Goal: Use online tool/utility: Utilize a website feature to perform a specific function

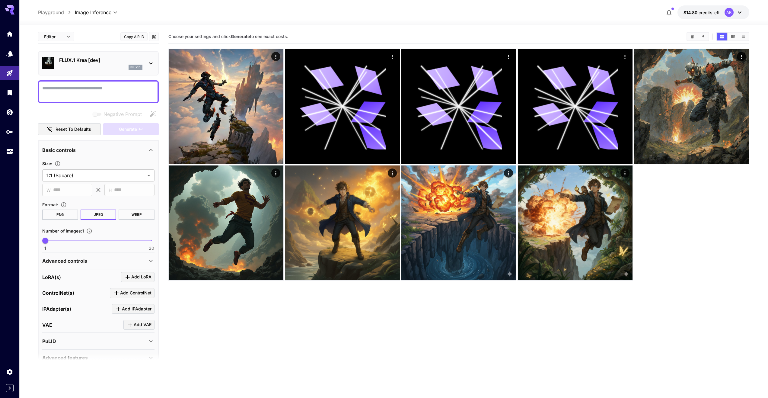
click at [62, 62] on p "FLUX.1 Krea [dev]" at bounding box center [100, 59] width 83 height 7
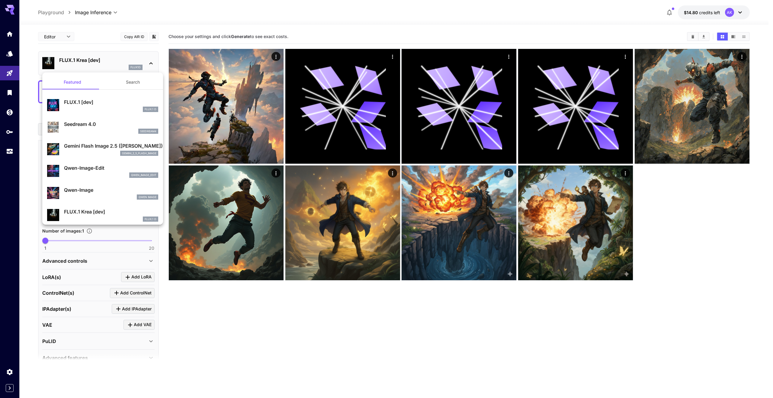
click at [93, 189] on p "Qwen-Image" at bounding box center [111, 189] width 94 height 7
type input "**"
type input "***"
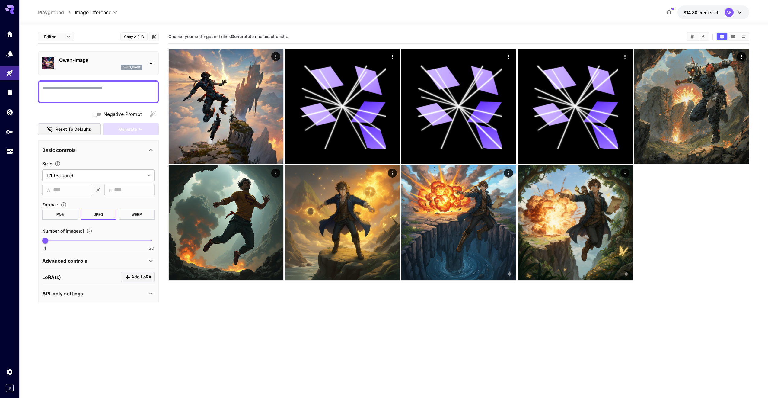
click at [90, 279] on div "LoRA(s) Add LoRA" at bounding box center [98, 277] width 112 height 10
click at [91, 278] on div "LoRA(s) Add LoRA" at bounding box center [98, 277] width 112 height 10
click at [133, 278] on span "Add LoRA" at bounding box center [141, 277] width 20 height 8
click at [68, 311] on p "Select model" at bounding box center [78, 313] width 31 height 7
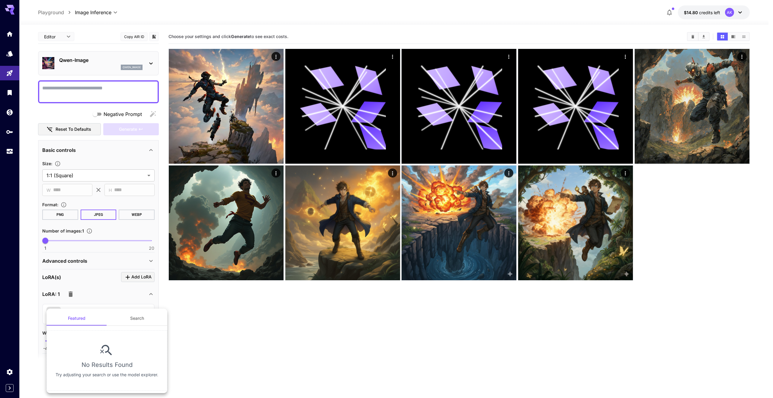
click at [116, 87] on div at bounding box center [386, 199] width 773 height 398
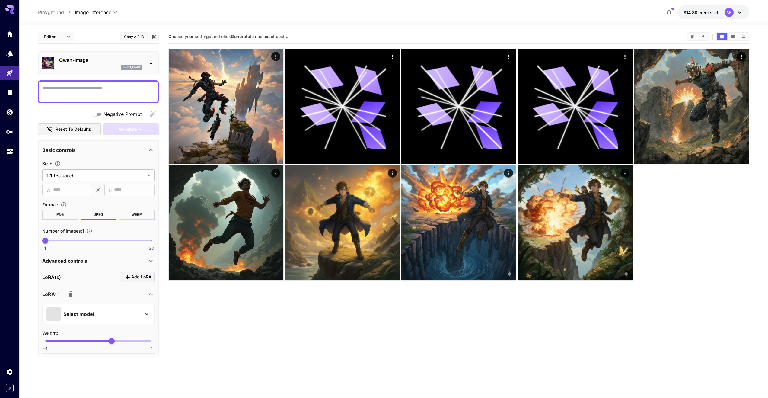
click at [68, 291] on icon "button" at bounding box center [70, 293] width 7 height 7
click at [77, 61] on p "Qwen-Image" at bounding box center [100, 59] width 83 height 7
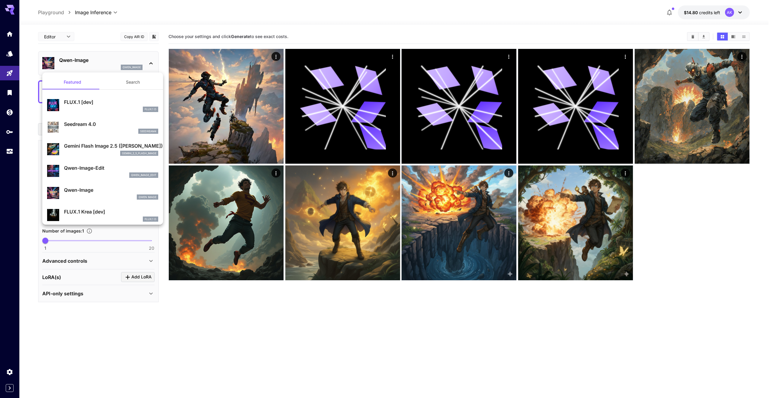
click at [95, 171] on p "Qwen-Image-Edit" at bounding box center [111, 167] width 94 height 7
type input "*"
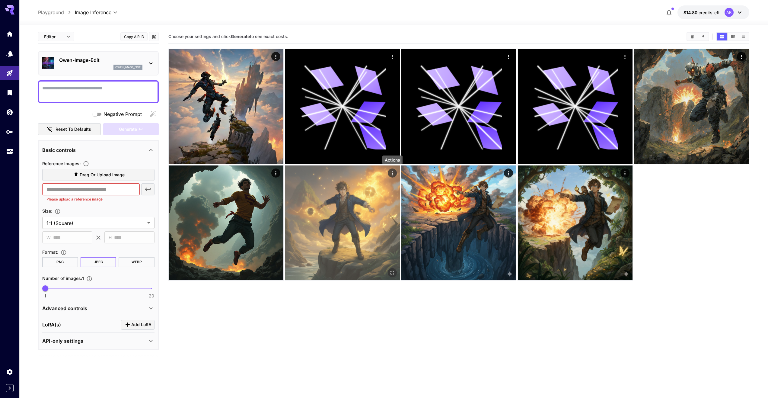
click at [391, 175] on icon "Actions" at bounding box center [392, 173] width 6 height 6
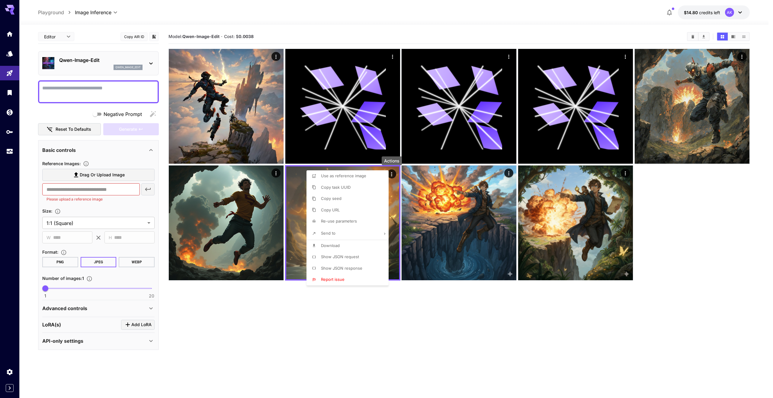
drag, startPoint x: 341, startPoint y: 320, endPoint x: 343, endPoint y: 315, distance: 4.8
click at [341, 320] on div at bounding box center [386, 199] width 773 height 398
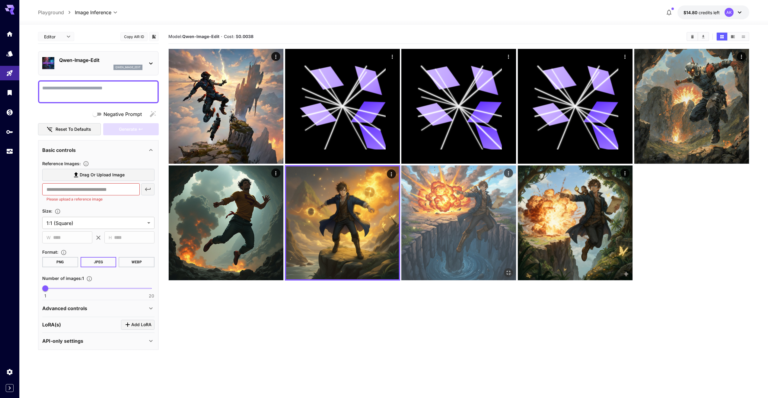
click at [464, 219] on img at bounding box center [459, 222] width 115 height 115
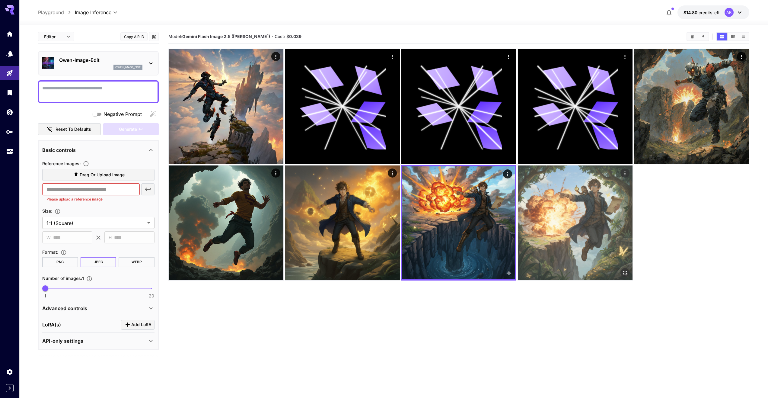
click at [565, 218] on img at bounding box center [575, 222] width 115 height 115
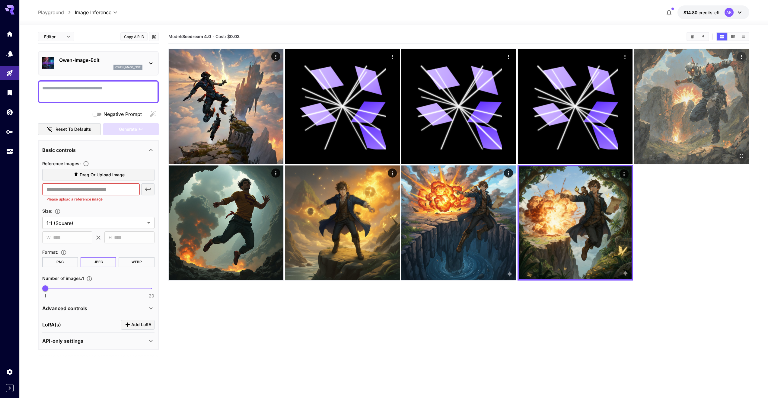
click at [657, 126] on img at bounding box center [692, 106] width 115 height 115
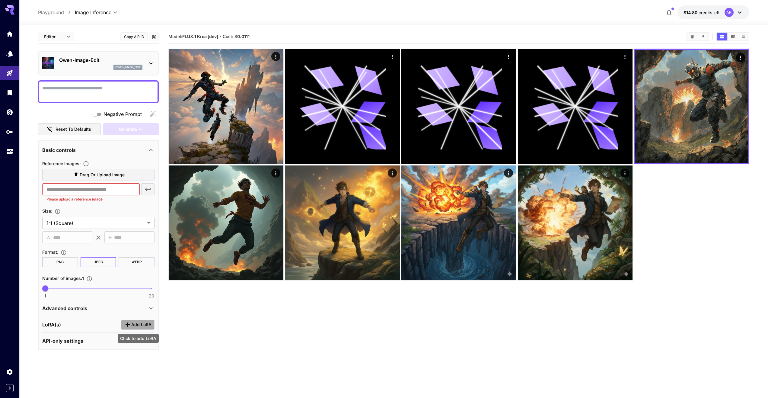
click at [133, 325] on span "Add LoRA" at bounding box center [141, 325] width 20 height 8
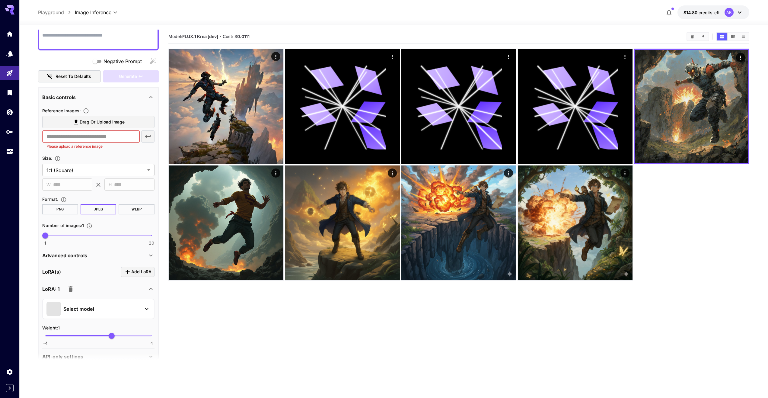
scroll to position [56, 0]
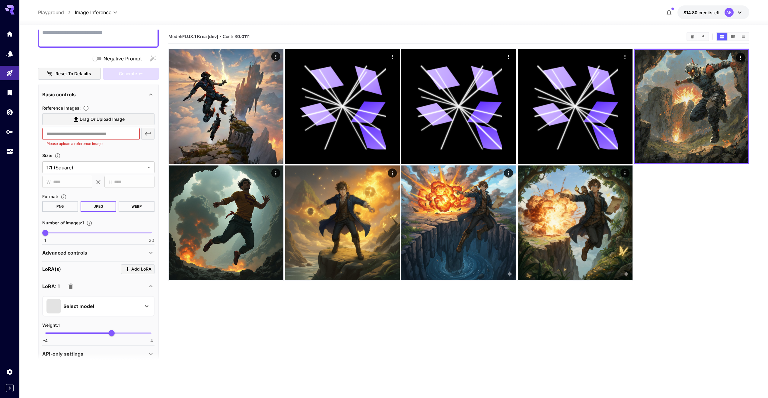
click at [119, 307] on div "Select model" at bounding box center [93, 306] width 94 height 14
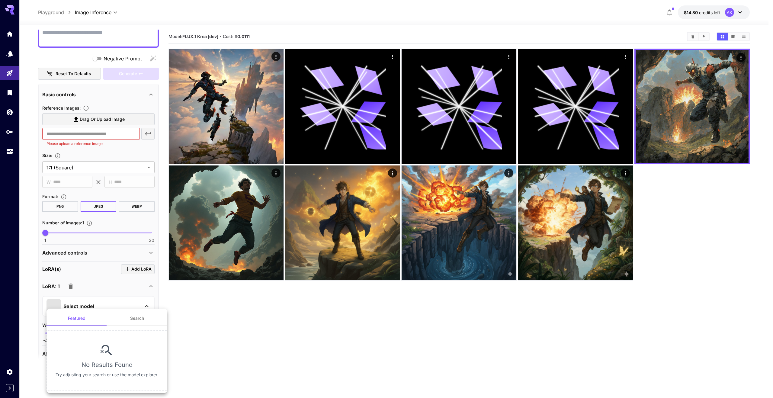
click at [145, 318] on button "Search" at bounding box center [137, 318] width 60 height 14
click at [134, 336] on input "text" at bounding box center [107, 336] width 109 height 12
type input "*"
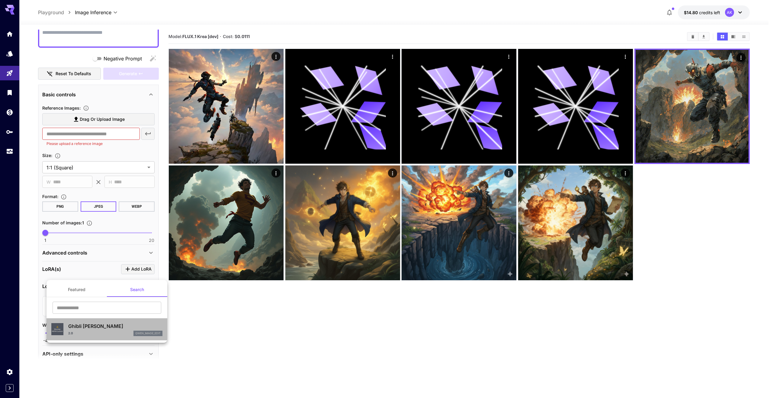
click at [88, 328] on p "Ghibli [PERSON_NAME]" at bounding box center [115, 325] width 94 height 7
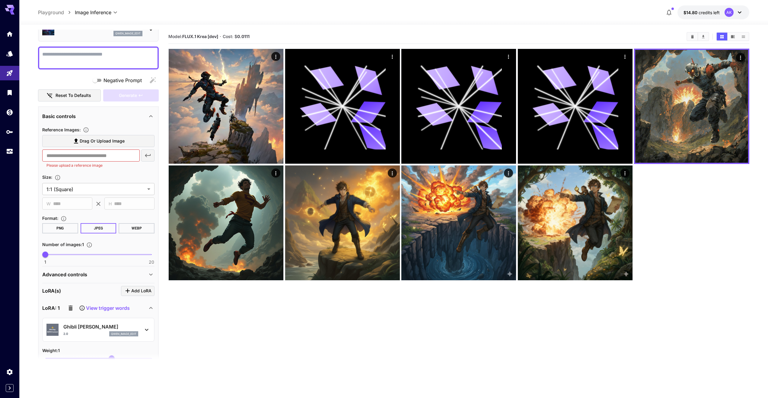
scroll to position [0, 0]
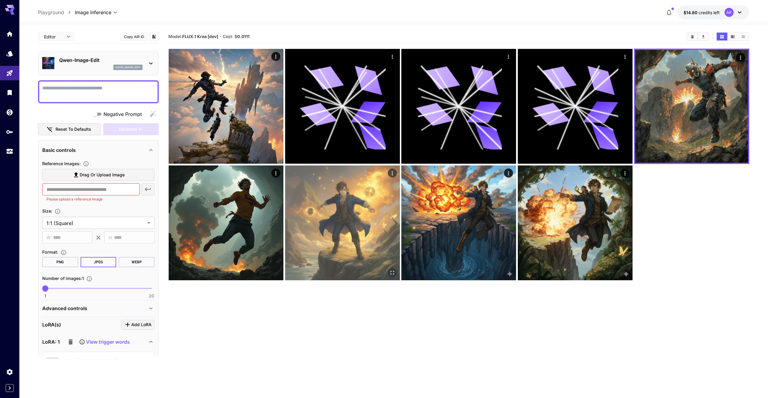
click at [392, 174] on icon "Actions" at bounding box center [392, 173] width 6 height 6
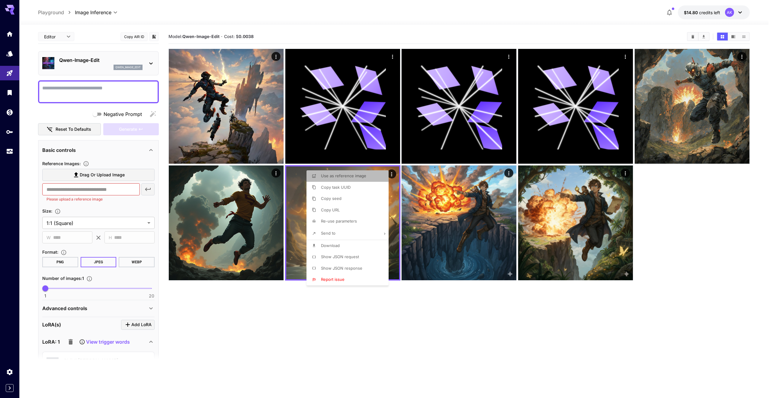
click at [350, 178] on span "Use as reference image" at bounding box center [343, 175] width 45 height 5
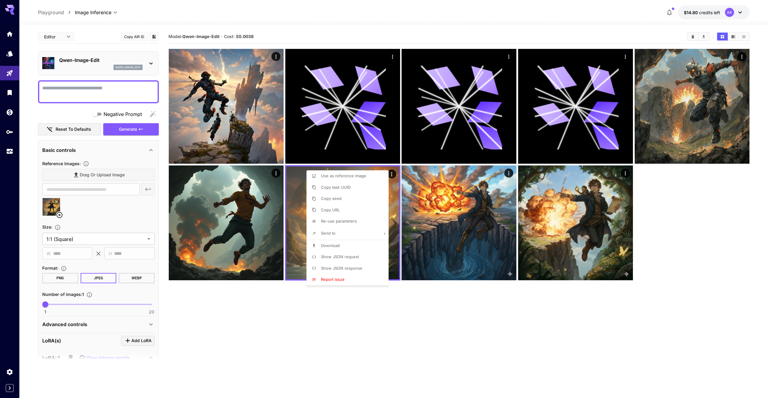
click at [87, 87] on div at bounding box center [386, 199] width 773 height 398
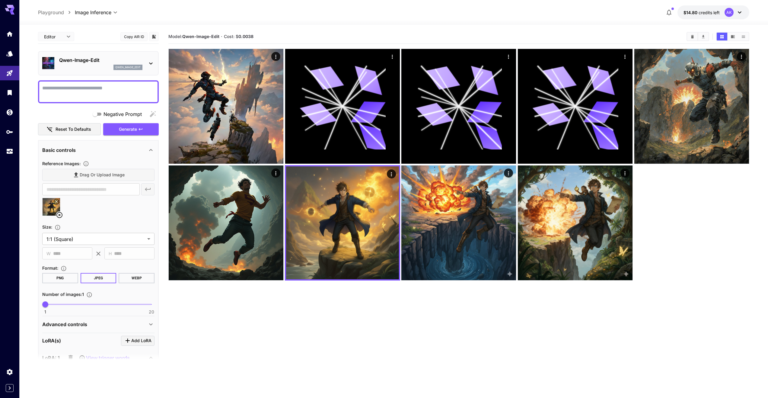
click at [87, 88] on div "Use as reference image Copy task UUID Copy seed Copy URL Re-use parameters Send…" at bounding box center [46, 199] width 92 height 398
click at [85, 93] on textarea "Negative Prompt" at bounding box center [98, 92] width 112 height 14
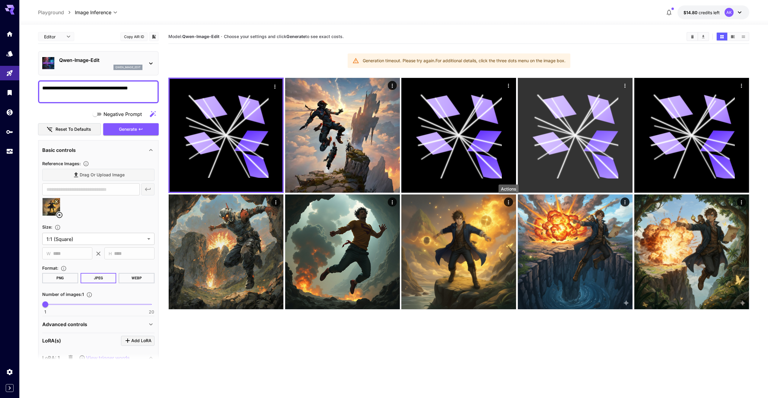
type textarea "**********"
